Goal: Check status

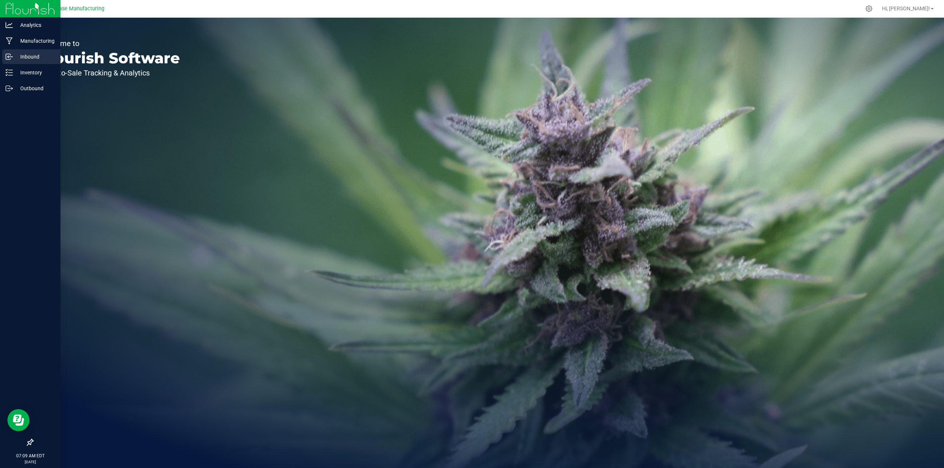
click at [24, 54] on p "Inbound" at bounding box center [35, 56] width 44 height 9
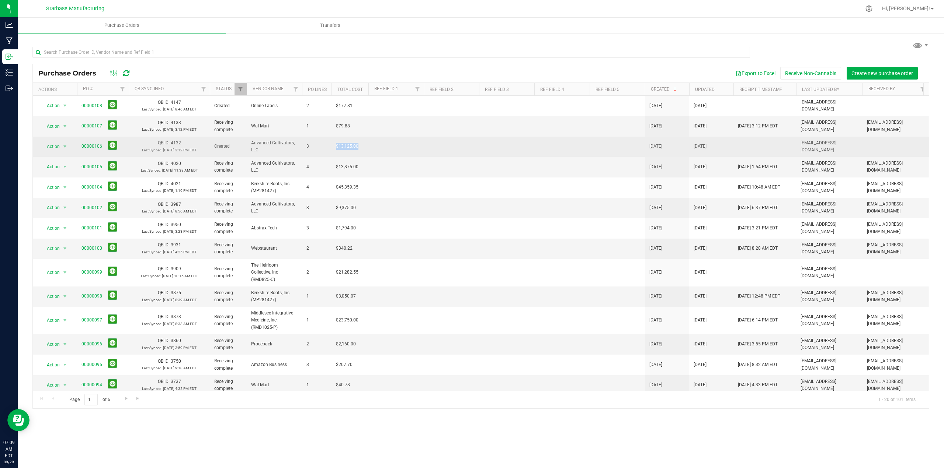
drag, startPoint x: 365, startPoint y: 151, endPoint x: 337, endPoint y: 146, distance: 28.8
click at [337, 146] on td "$13,125.00" at bounding box center [349, 147] width 37 height 20
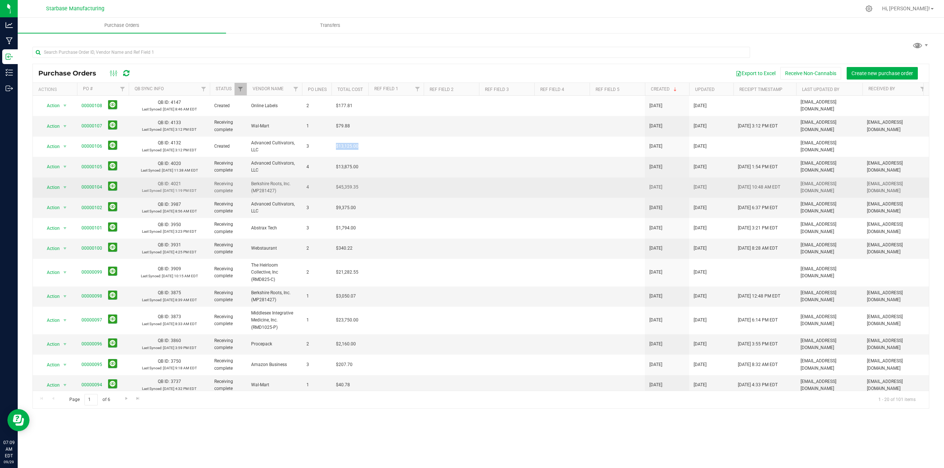
copy span "$13,125.00"
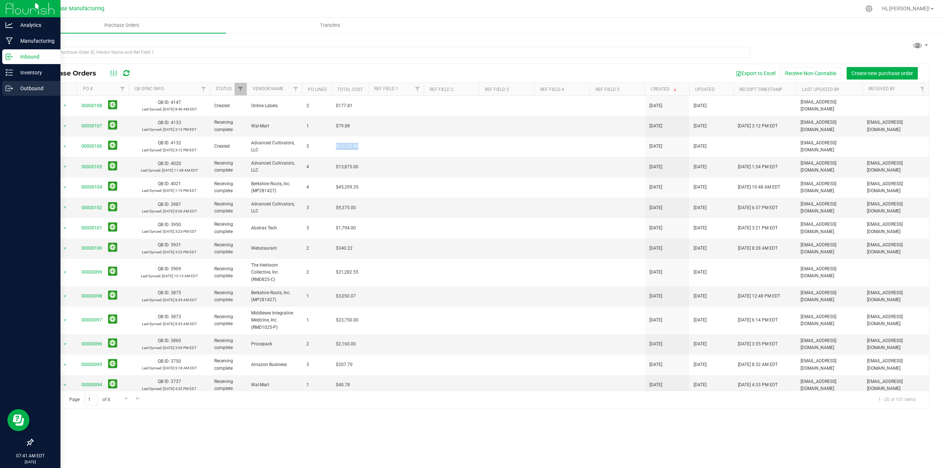
click at [28, 90] on p "Outbound" at bounding box center [35, 88] width 44 height 9
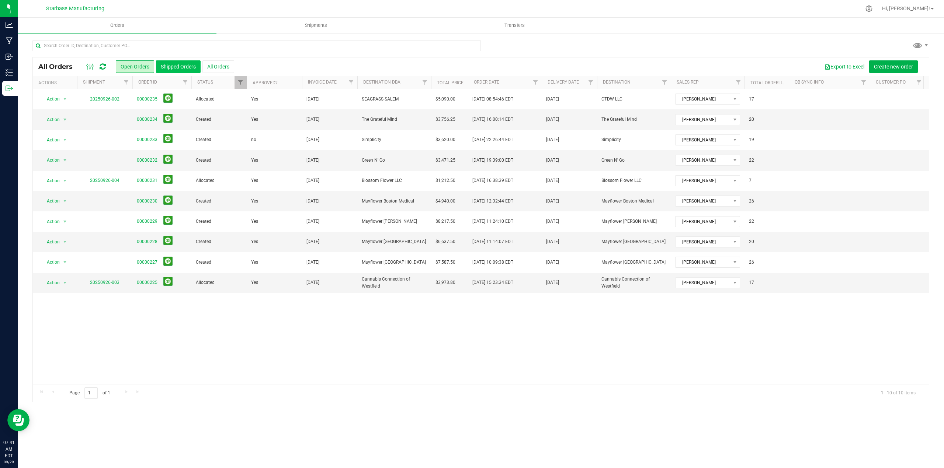
click at [175, 72] on button "Shipped Orders" at bounding box center [178, 66] width 45 height 13
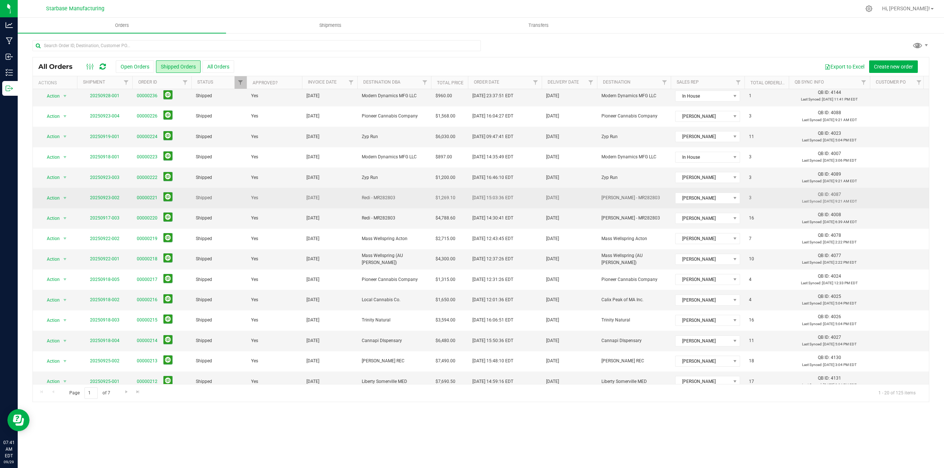
scroll to position [37, 0]
